Goal: Task Accomplishment & Management: Manage account settings

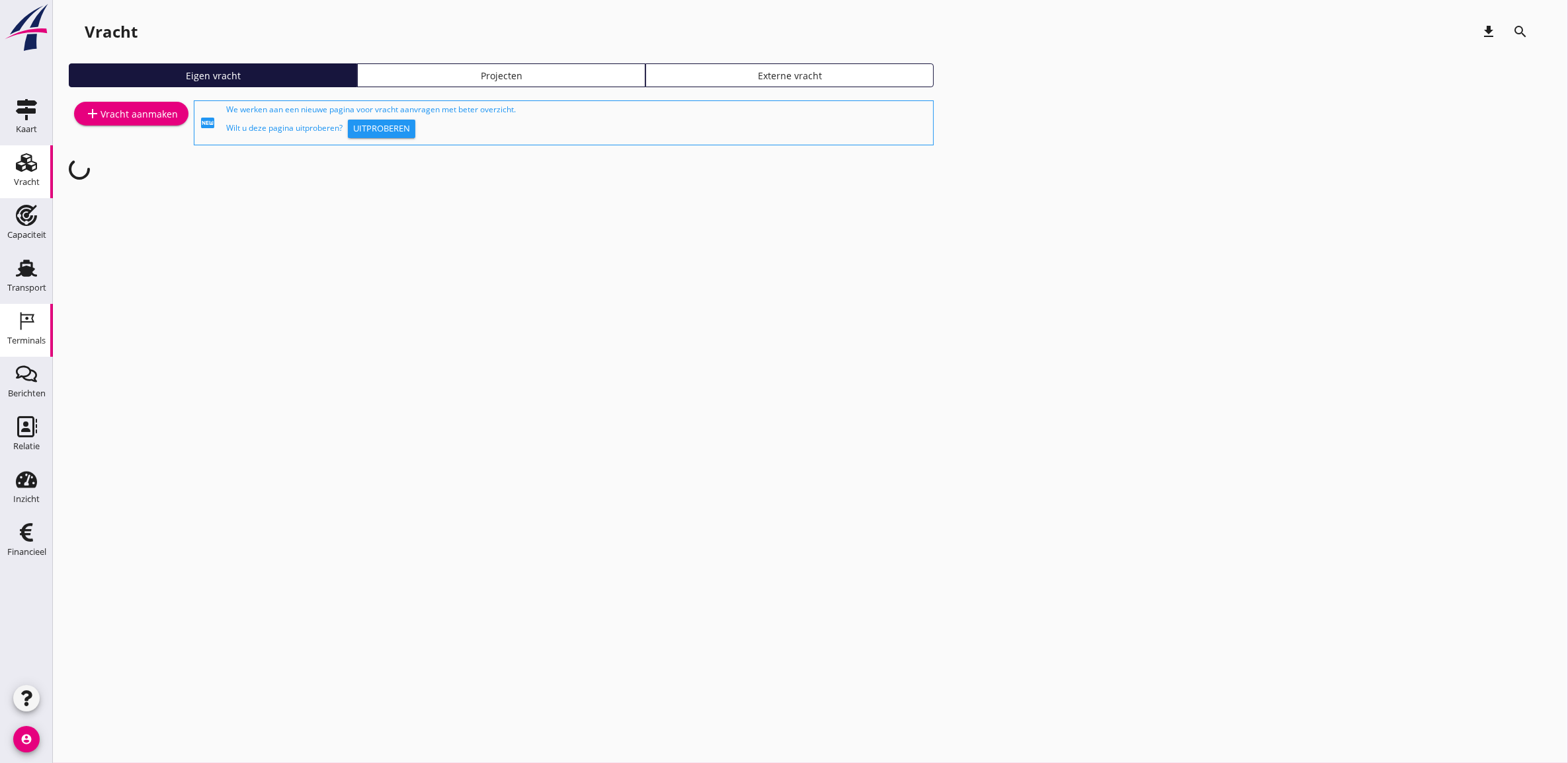
click at [18, 334] on div "Terminals" at bounding box center [27, 340] width 38 height 18
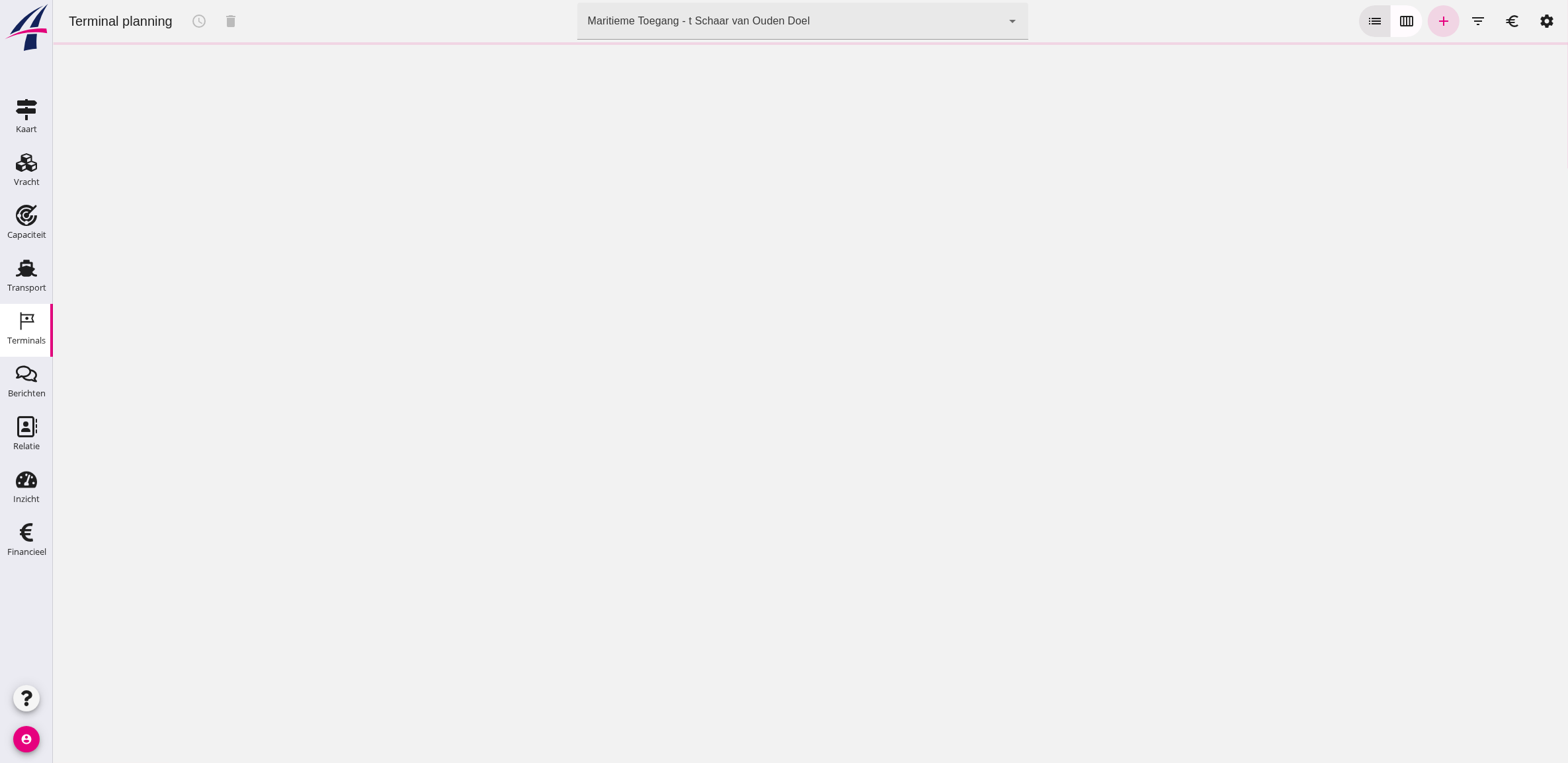
click at [697, 25] on div "Maritieme Toegang - t Schaar van Ouden Doel" at bounding box center [698, 21] width 222 height 16
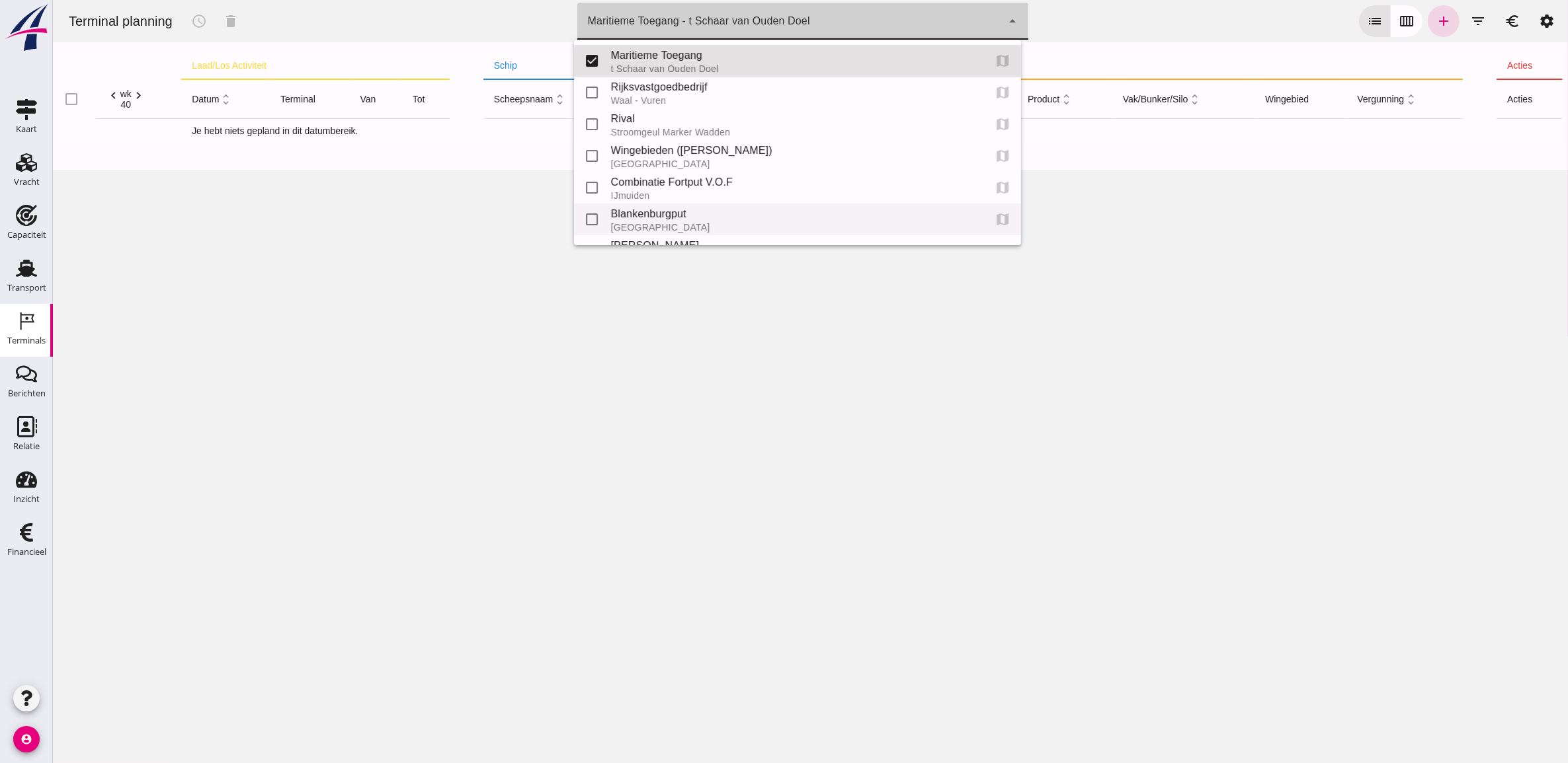
click at [694, 220] on div "Blankenburgput" at bounding box center [791, 214] width 363 height 16
type input "e6c78bfd-e3f1-4bb9-b01e-b37ce3668b52"
checkbox input "false"
checkbox input "true"
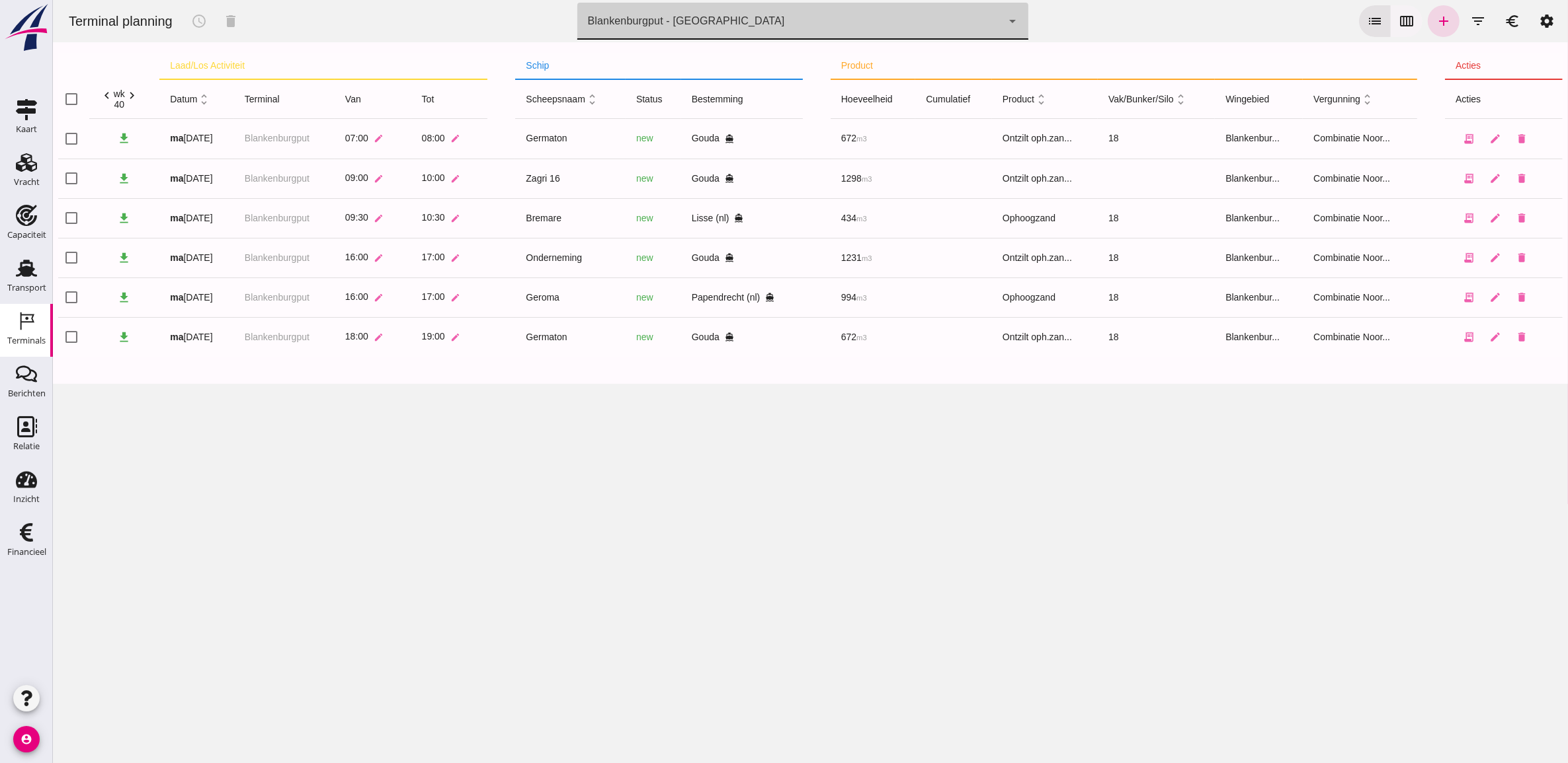
click at [1390, 31] on button "calendar_view_week" at bounding box center [1405, 21] width 31 height 31
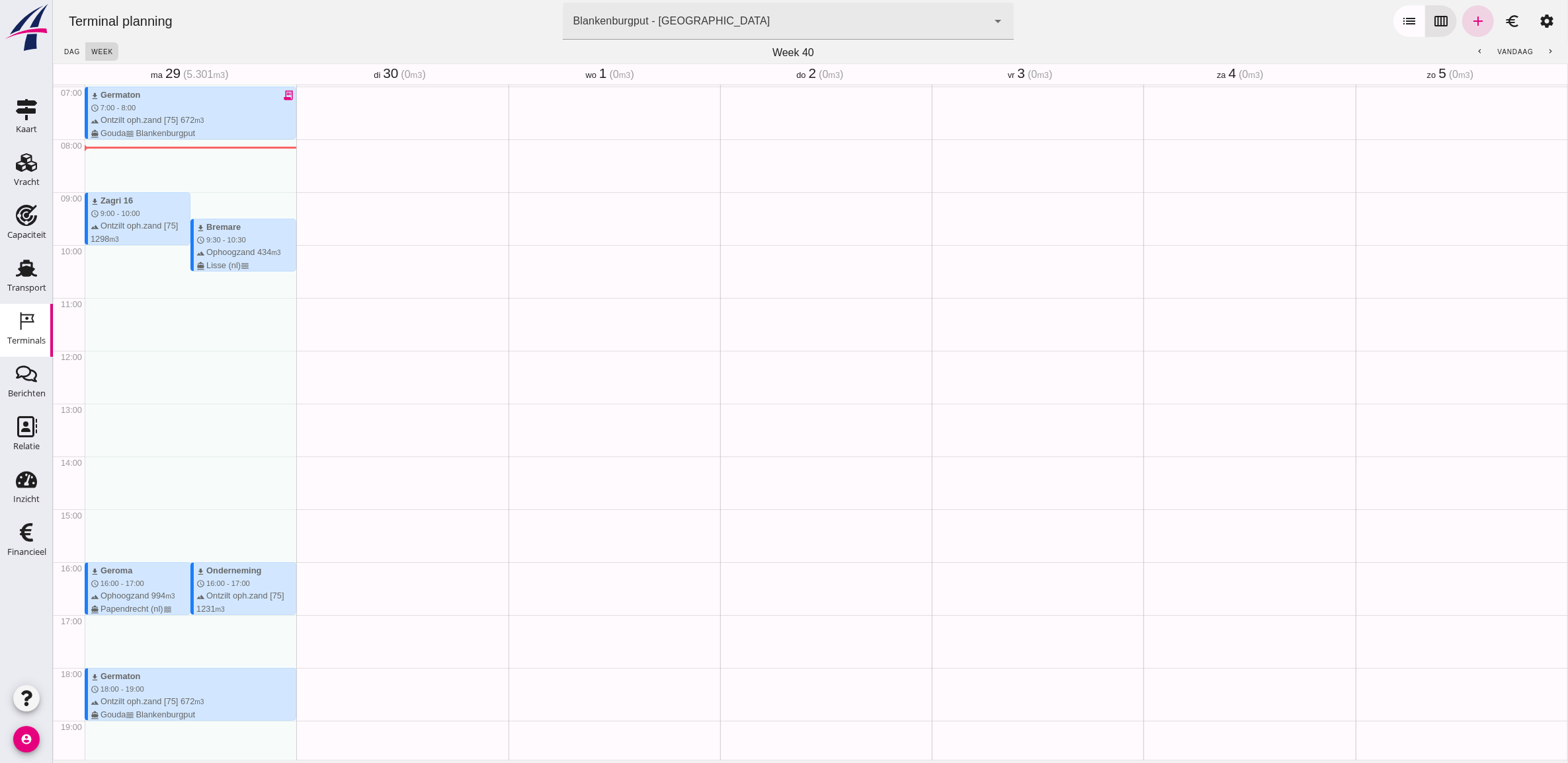
scroll to position [423, 0]
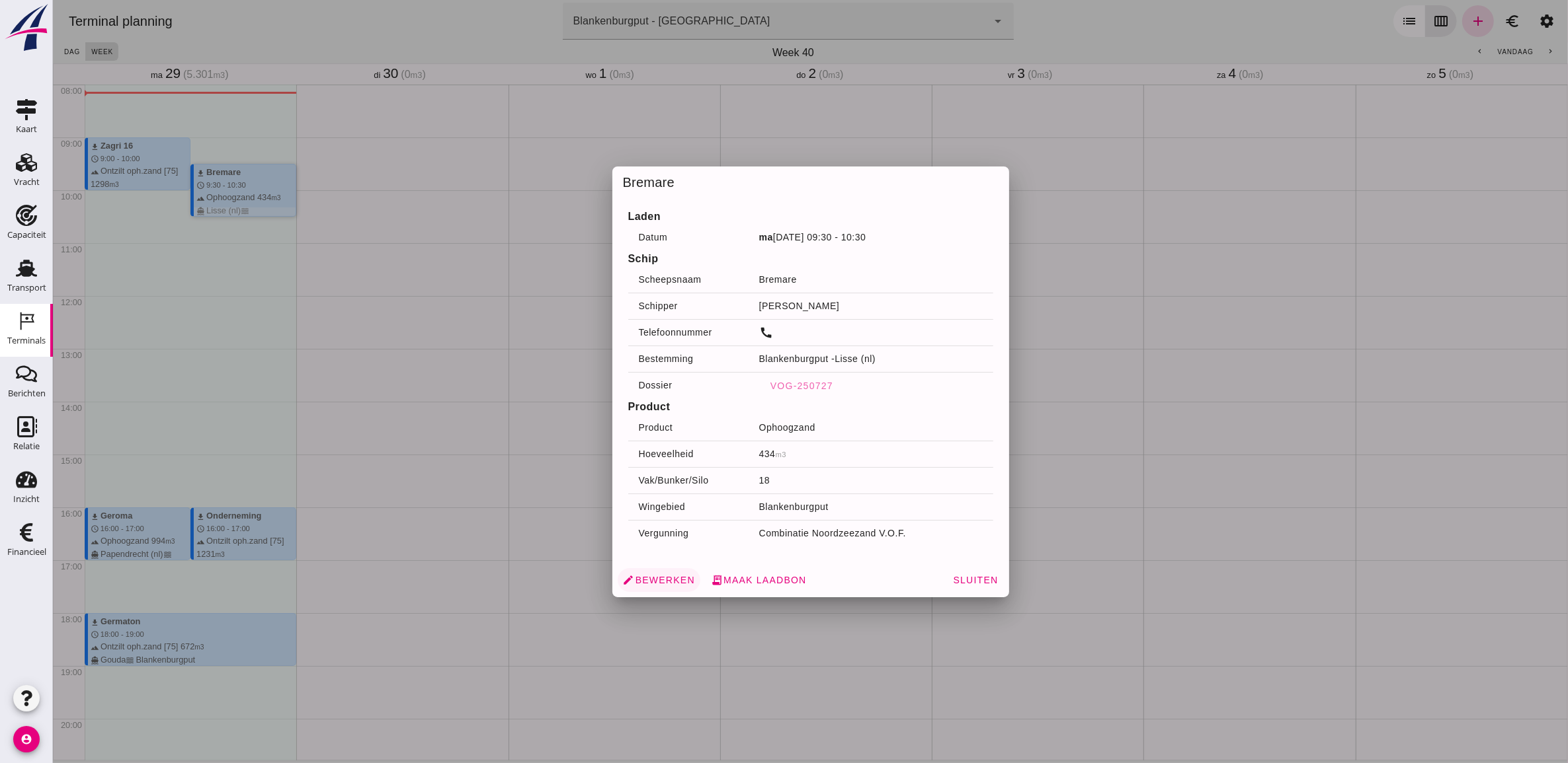
drag, startPoint x: 249, startPoint y: 187, endPoint x: 666, endPoint y: 586, distance: 577.1
click at [666, 586] on span "edit Bewerken" at bounding box center [659, 580] width 73 height 11
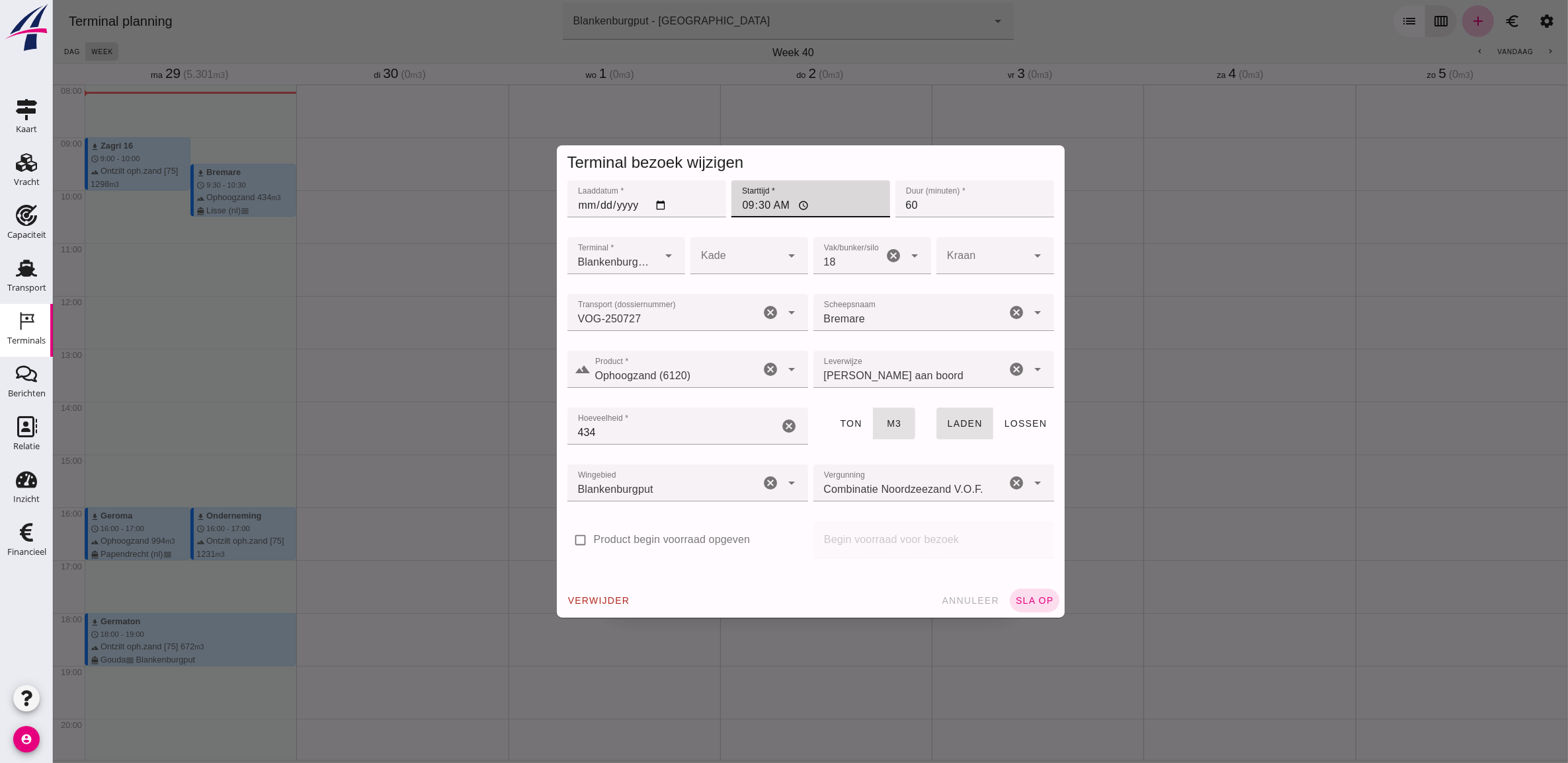
click at [745, 209] on input "09:30" at bounding box center [810, 198] width 158 height 37
type input "08:30"
click at [1026, 595] on span "sla op" at bounding box center [1034, 600] width 39 height 10
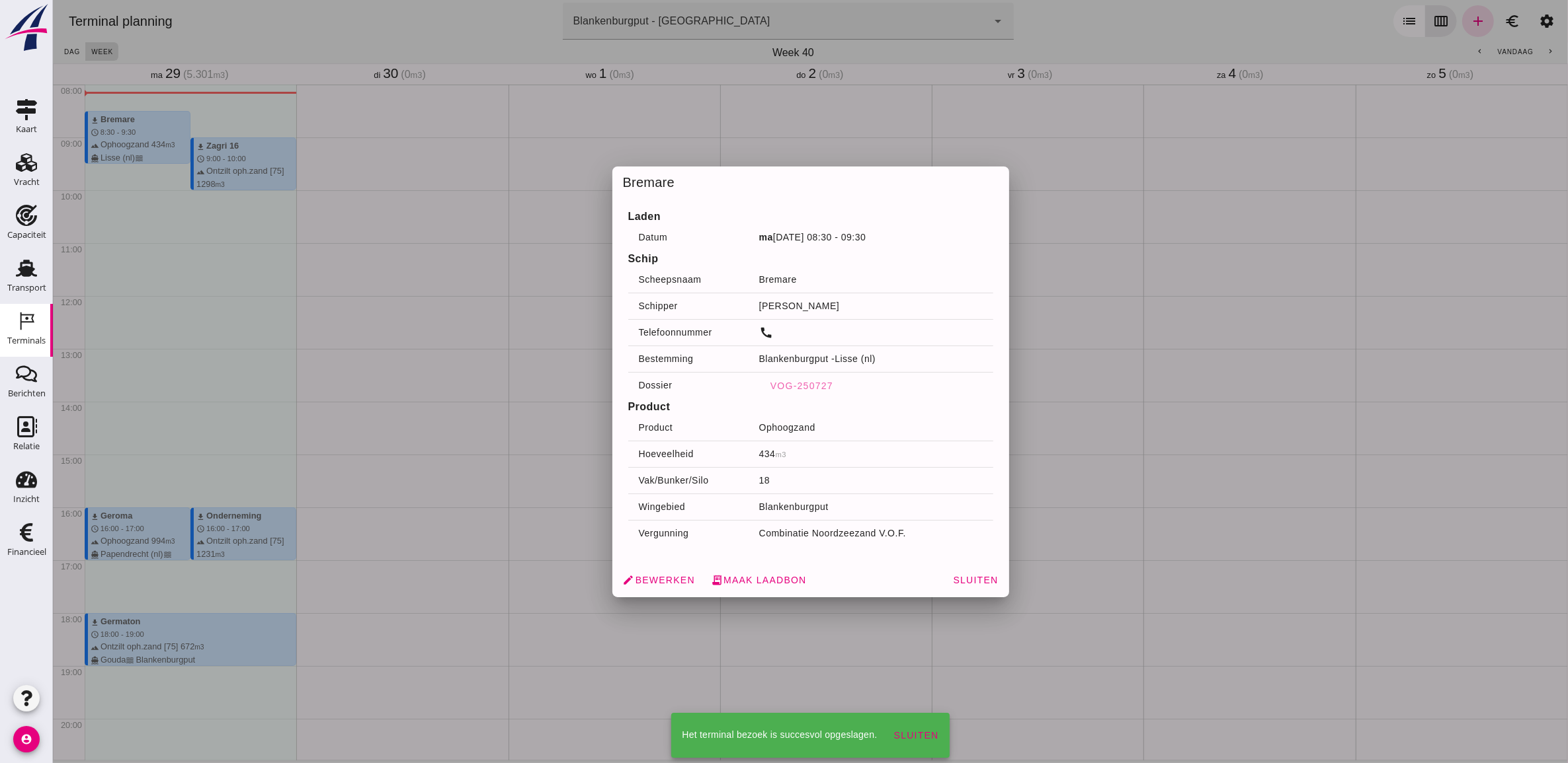
drag, startPoint x: 40, startPoint y: 151, endPoint x: 117, endPoint y: 268, distance: 140.1
click at [40, 151] on link "Vracht Vracht" at bounding box center [26, 171] width 52 height 52
